Goal: Transaction & Acquisition: Download file/media

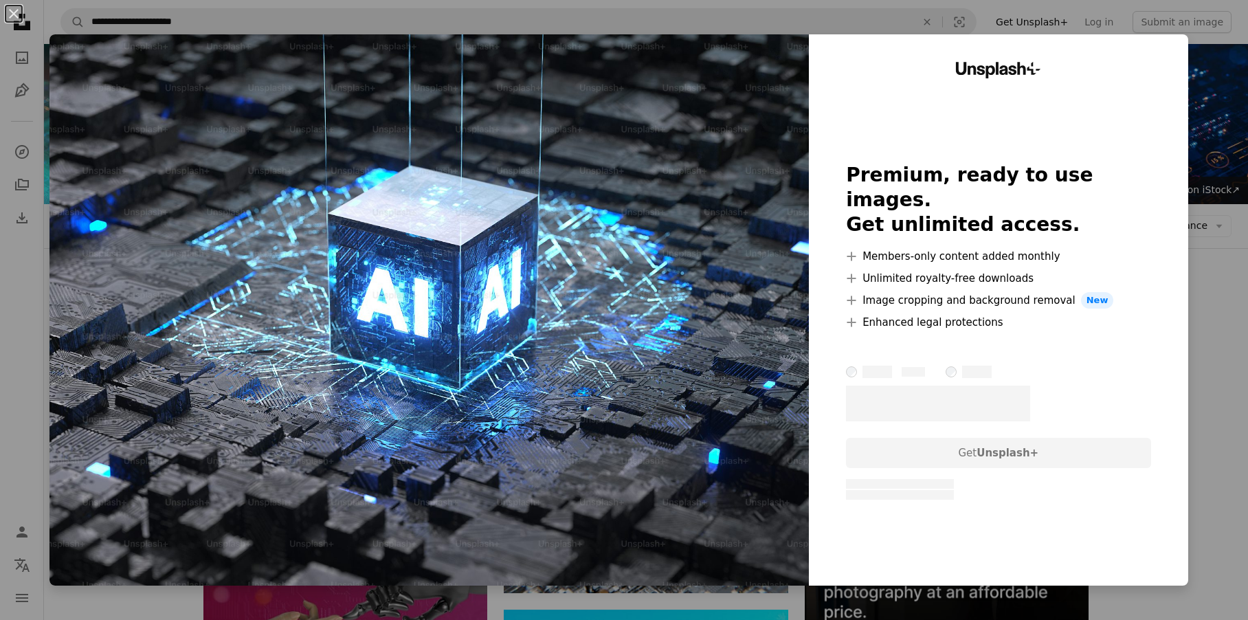
scroll to position [72, 0]
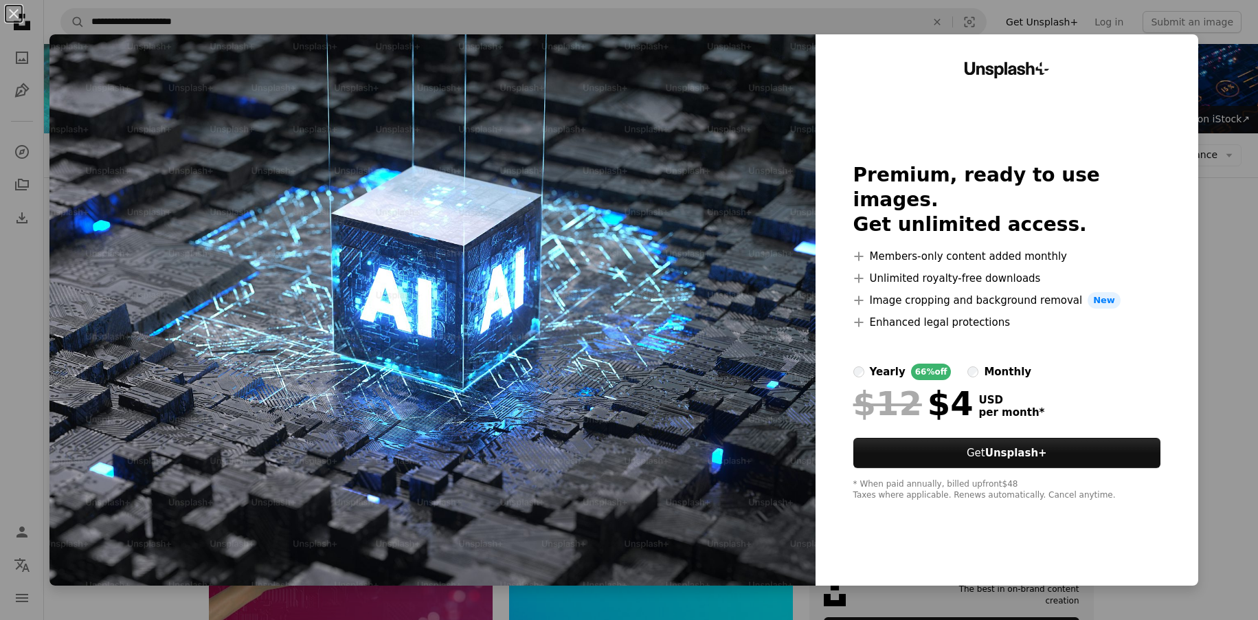
click at [1209, 229] on div "An X shape Unsplash+ Premium, ready to use images. Get unlimited access. A plus…" at bounding box center [629, 310] width 1258 height 620
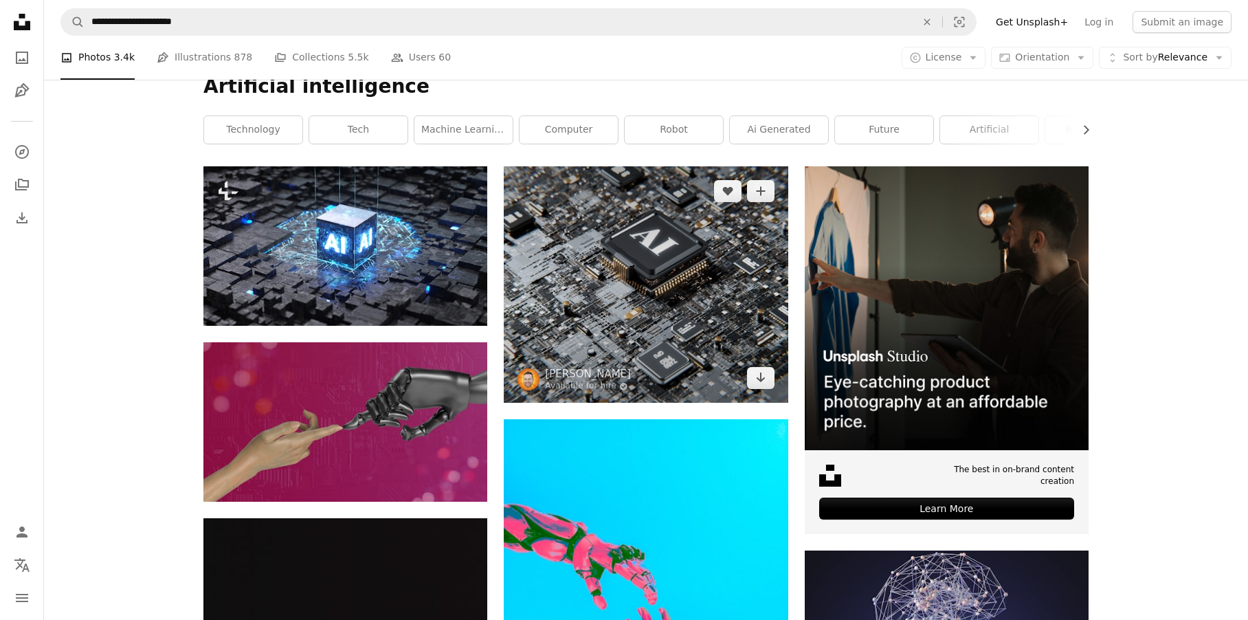
scroll to position [198, 0]
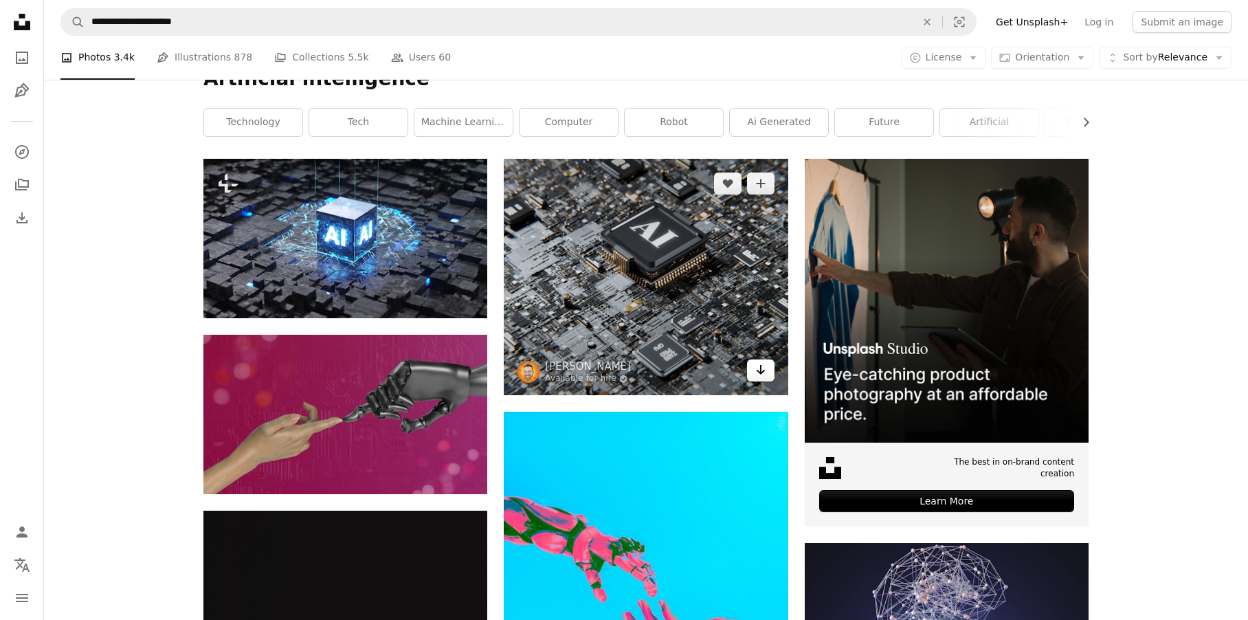
click at [763, 373] on icon "Arrow pointing down" at bounding box center [760, 369] width 11 height 16
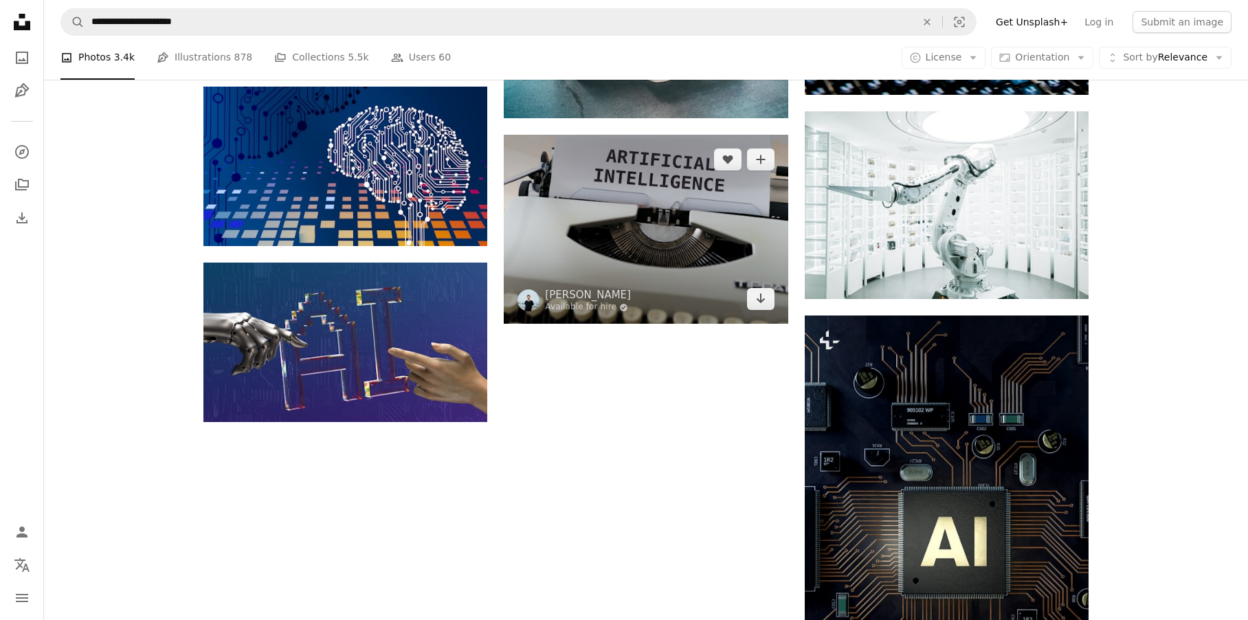
scroll to position [1845, 0]
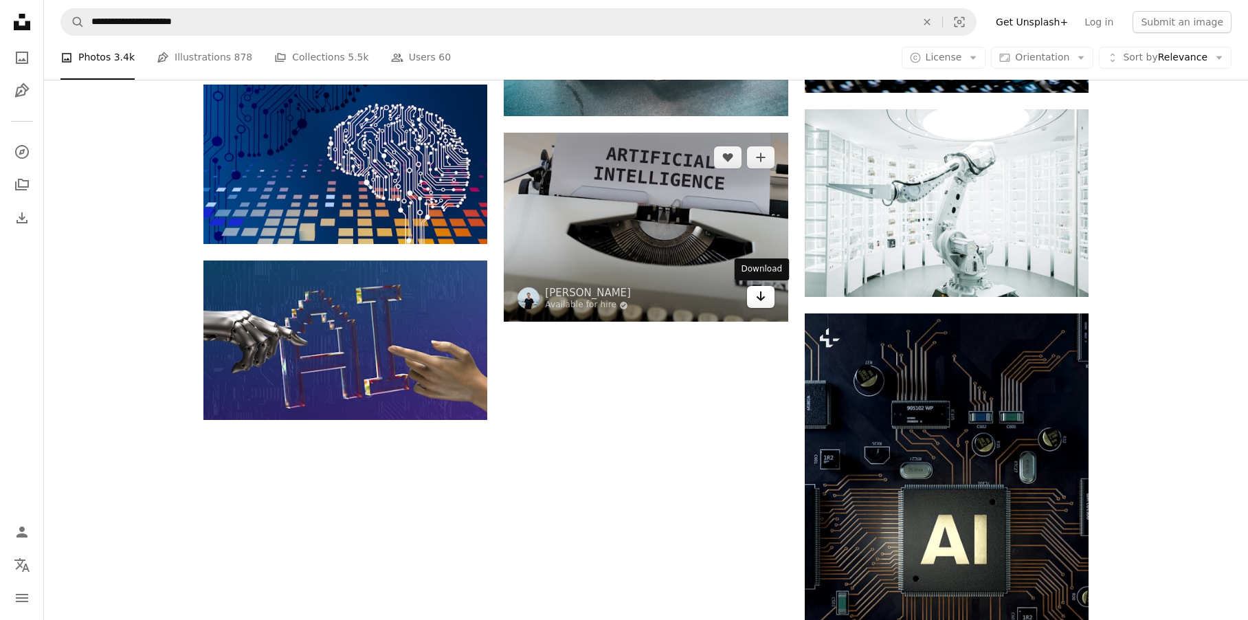
click at [765, 300] on icon "Arrow pointing down" at bounding box center [760, 296] width 11 height 16
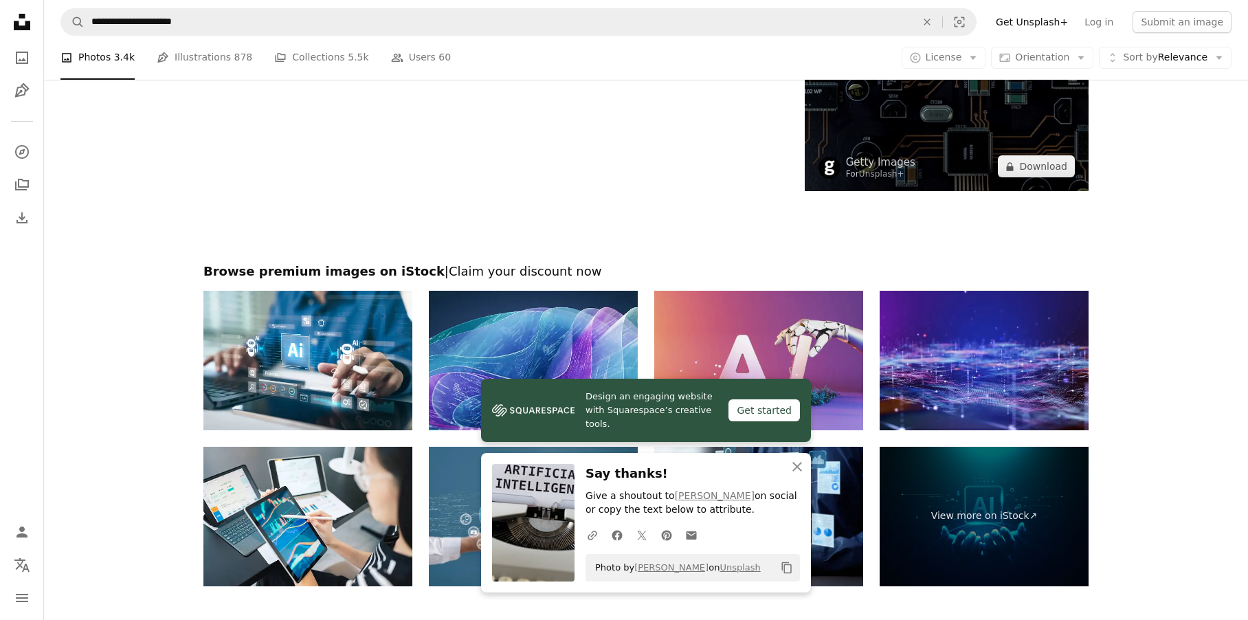
scroll to position [2626, 0]
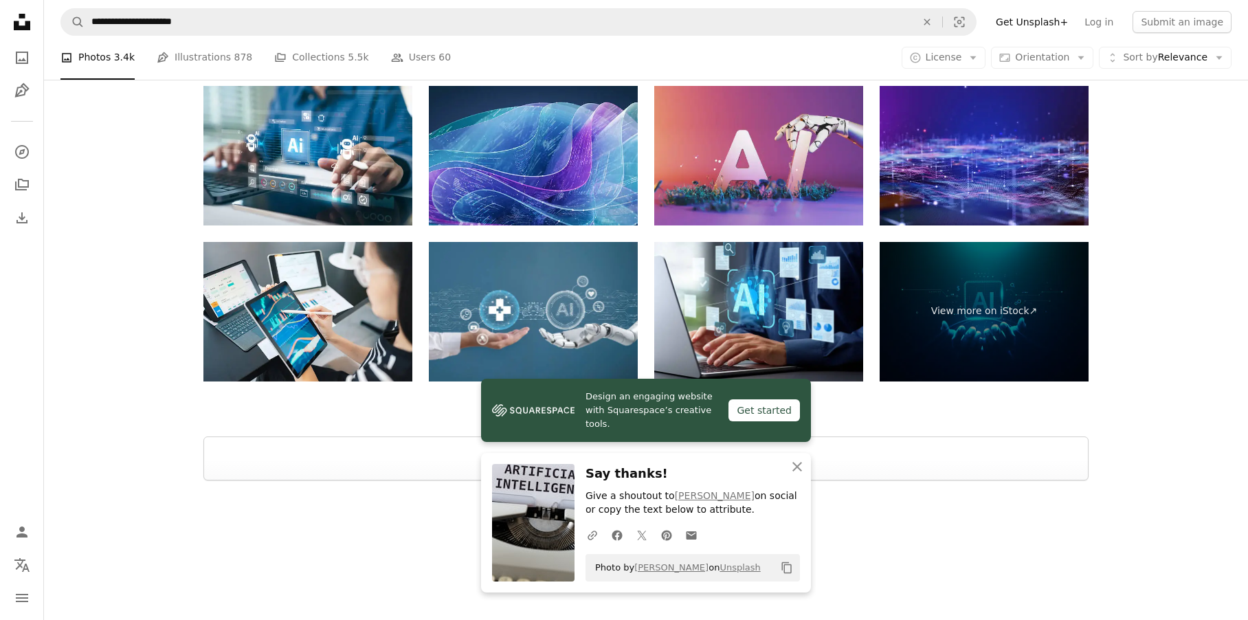
click at [1051, 509] on div "Unsplash logo Make something awesome" at bounding box center [646, 559] width 1204 height 159
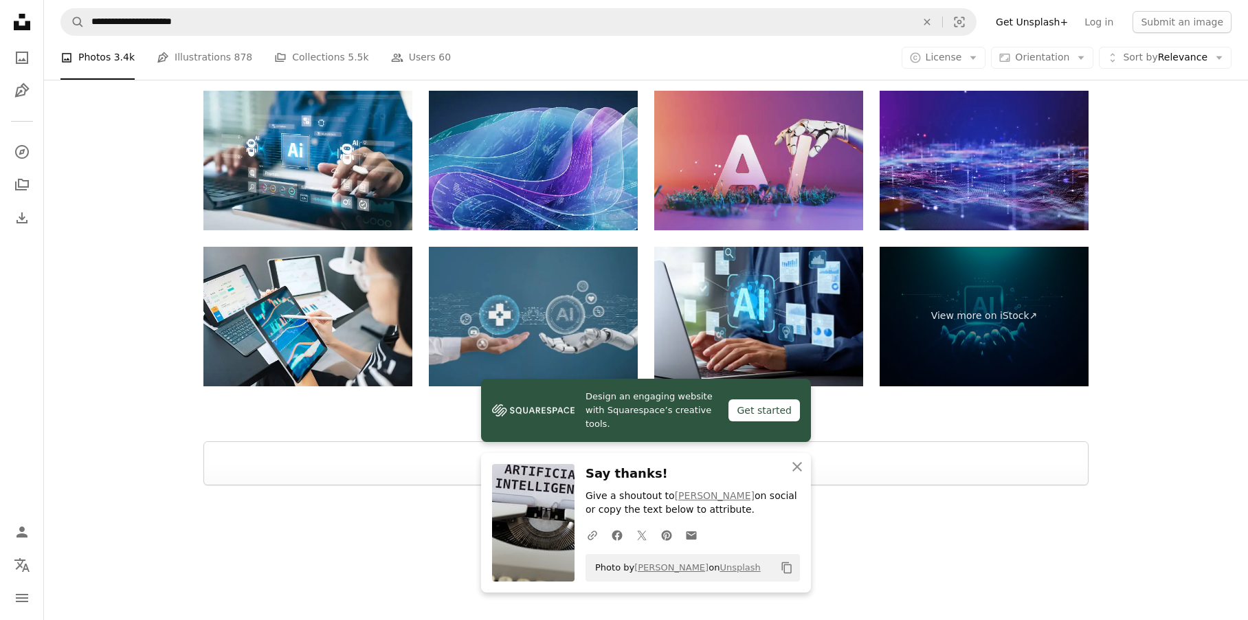
click at [541, 326] on img at bounding box center [533, 316] width 209 height 139
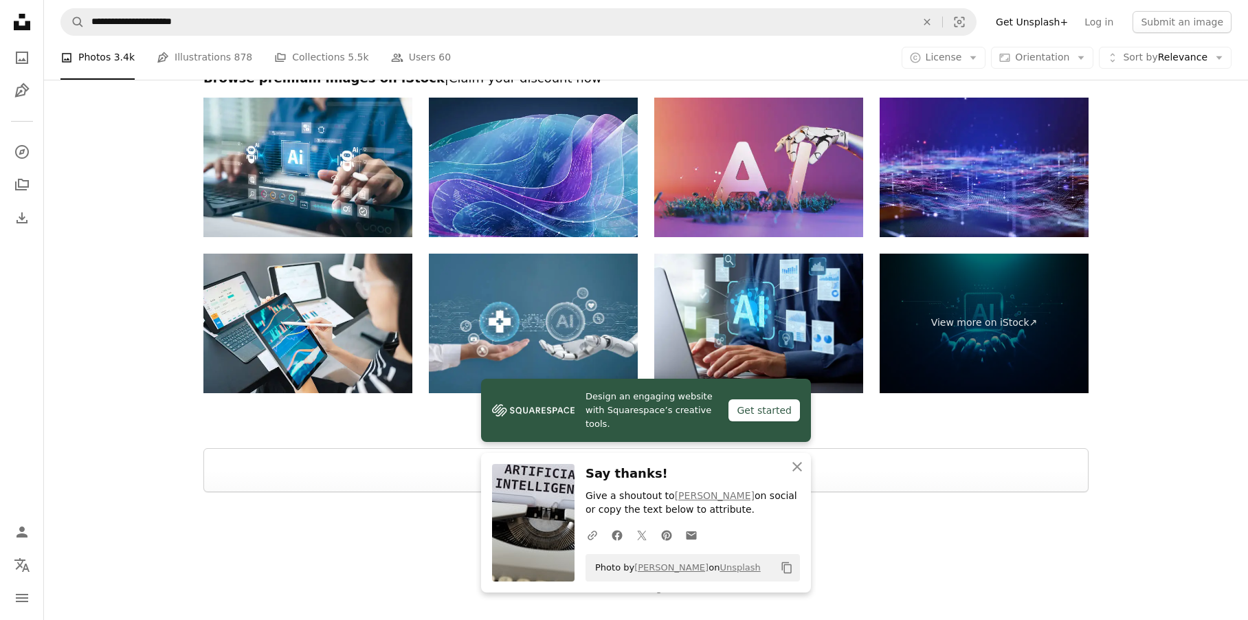
scroll to position [2614, 0]
click at [802, 467] on icon "An X shape" at bounding box center [797, 466] width 16 height 16
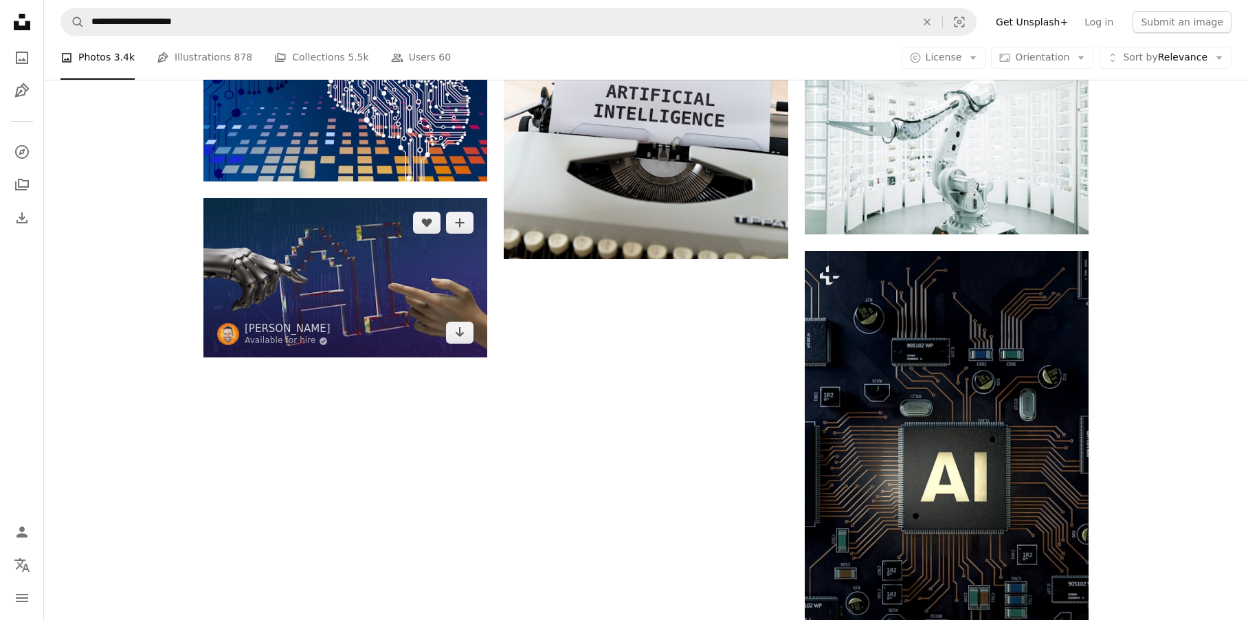
scroll to position [1899, 0]
